Goal: Information Seeking & Learning: Learn about a topic

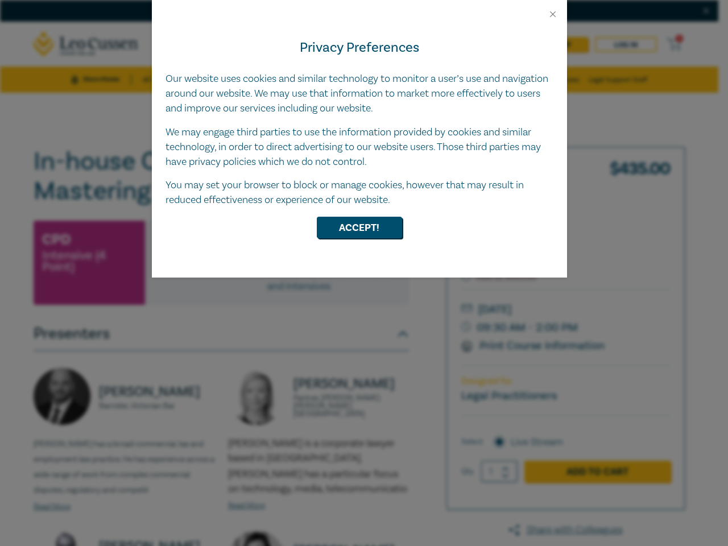
click at [364, 273] on div "Privacy Preferences Our website uses cookies and similar technology to monitor …" at bounding box center [359, 148] width 415 height 258
click at [553, 14] on button "Close" at bounding box center [552, 14] width 10 height 10
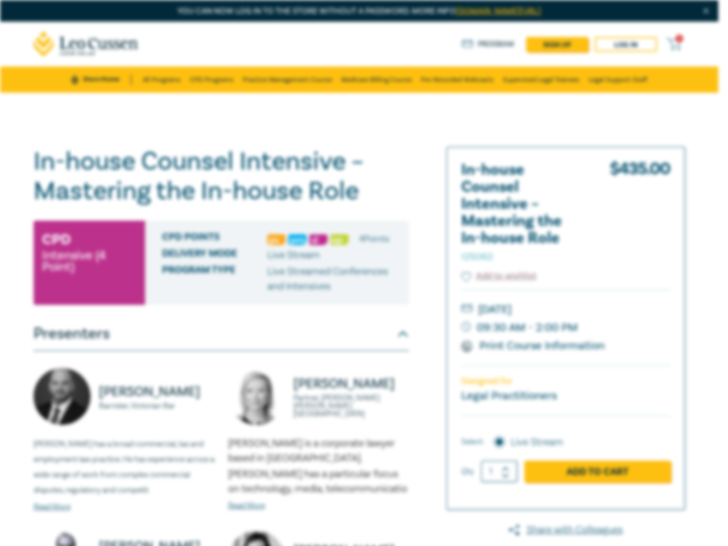
click at [359, 227] on div "CPD Points 4 Point s Delivery Mode Live Stream Program type Live Streamed Confe…" at bounding box center [277, 263] width 264 height 84
